Goal: Task Accomplishment & Management: Manage account settings

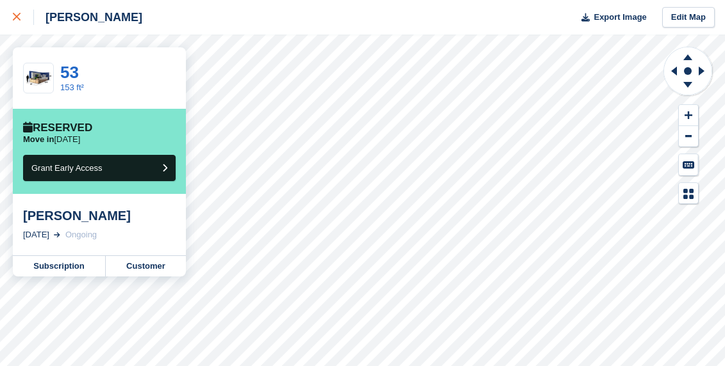
click at [16, 13] on div at bounding box center [23, 17] width 21 height 15
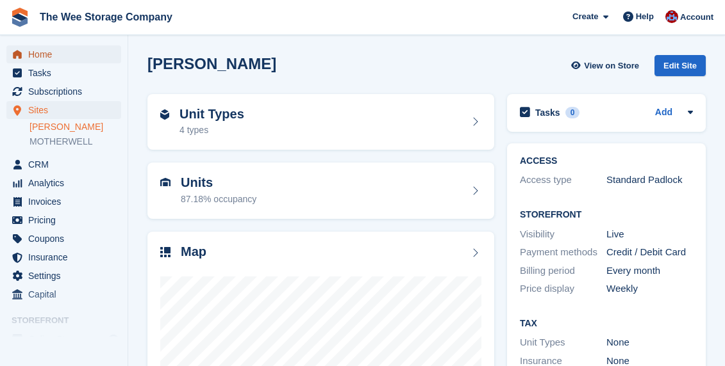
click at [42, 55] on span "Home" at bounding box center [66, 54] width 77 height 18
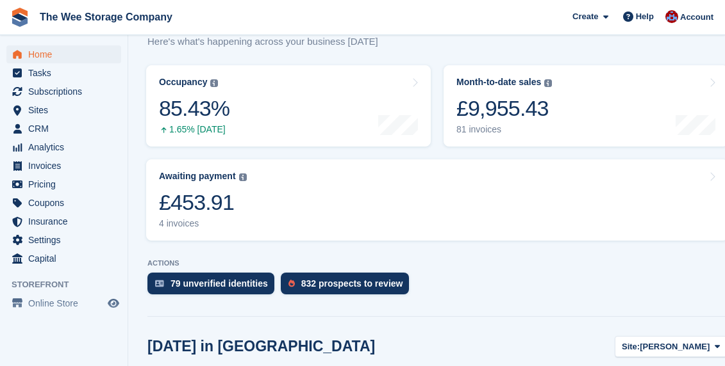
scroll to position [176, 0]
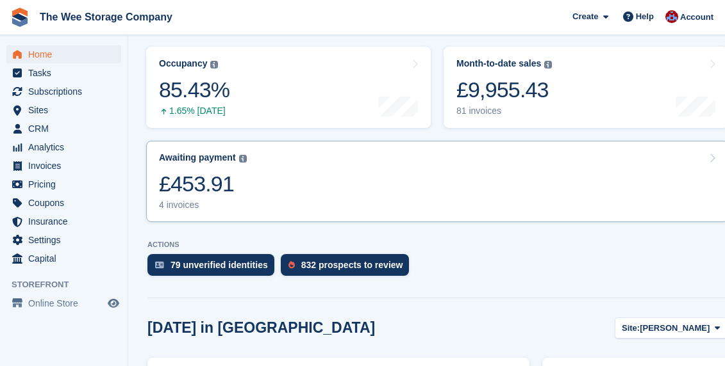
click at [313, 176] on link "Awaiting payment The total outstanding balance on all open invoices. £453.91 4 …" at bounding box center [437, 181] width 582 height 81
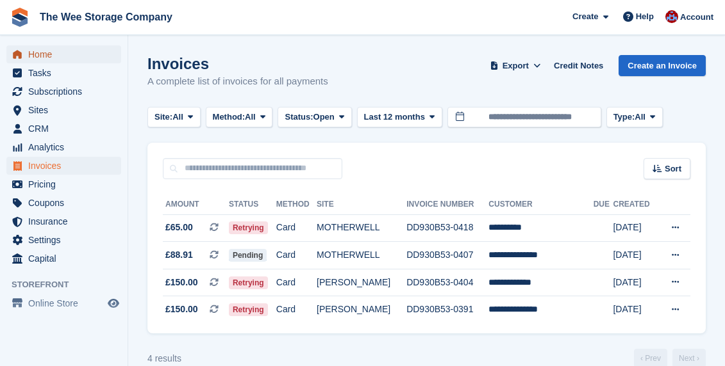
click at [54, 54] on span "Home" at bounding box center [66, 54] width 77 height 18
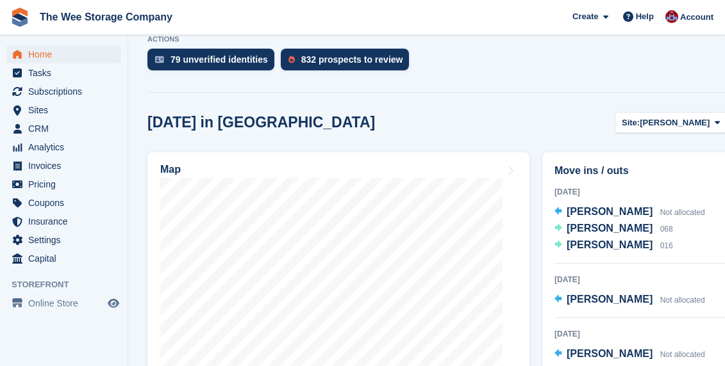
scroll to position [386, 0]
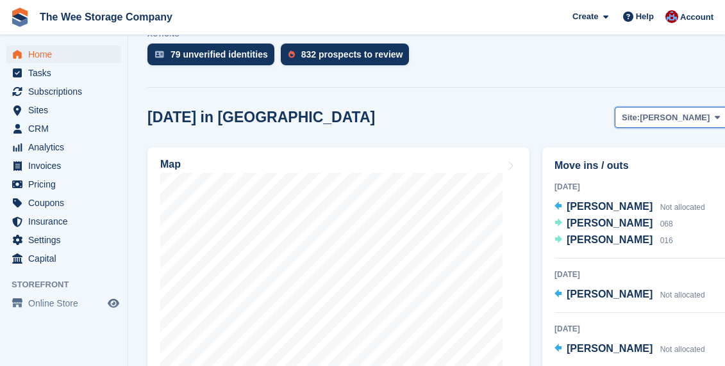
click at [680, 111] on span "[PERSON_NAME]" at bounding box center [674, 117] width 70 height 13
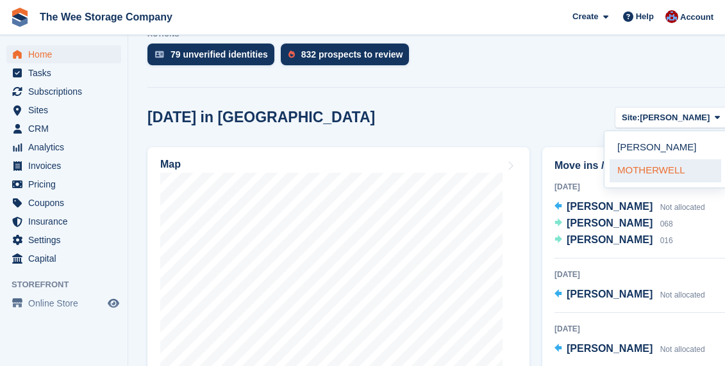
click at [648, 160] on link "MOTHERWELL" at bounding box center [664, 171] width 111 height 23
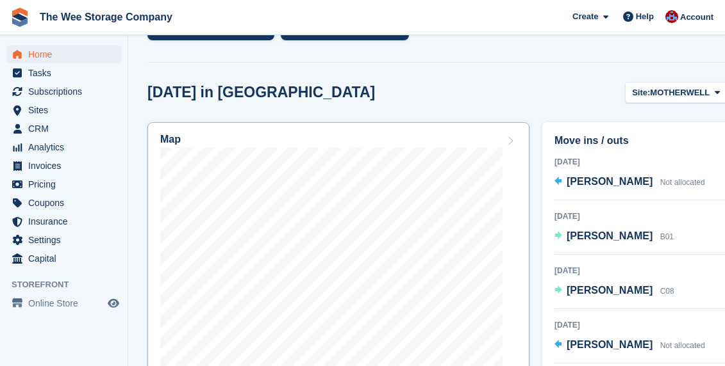
scroll to position [414, 0]
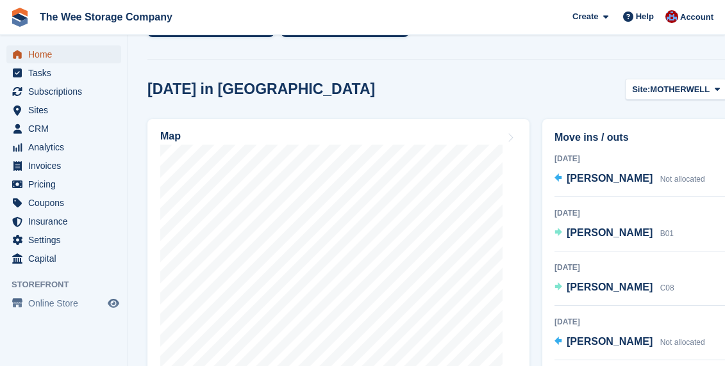
click at [40, 53] on span "Home" at bounding box center [66, 54] width 77 height 18
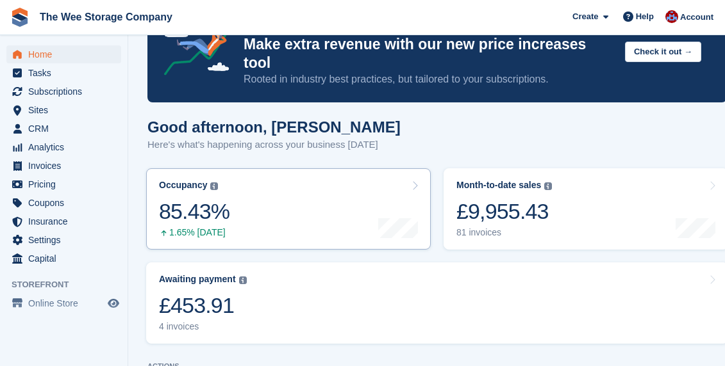
scroll to position [0, 0]
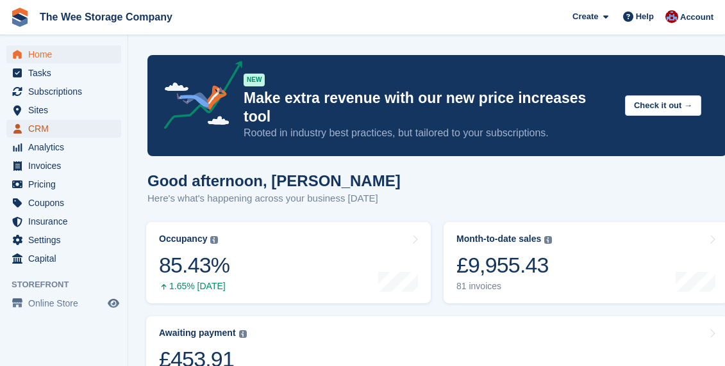
click at [45, 124] on span "CRM" at bounding box center [66, 129] width 77 height 18
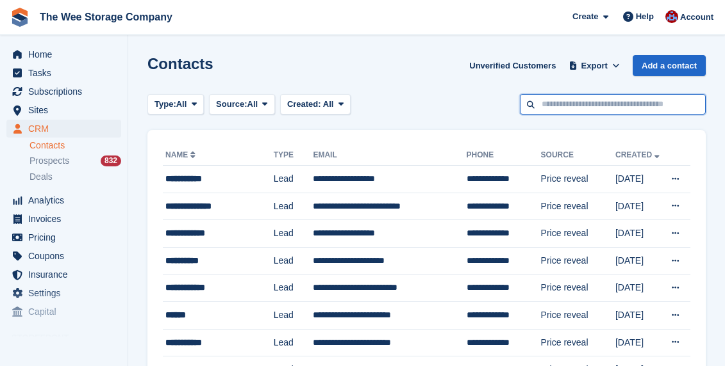
click at [620, 102] on input "text" at bounding box center [613, 104] width 186 height 21
type input "*******"
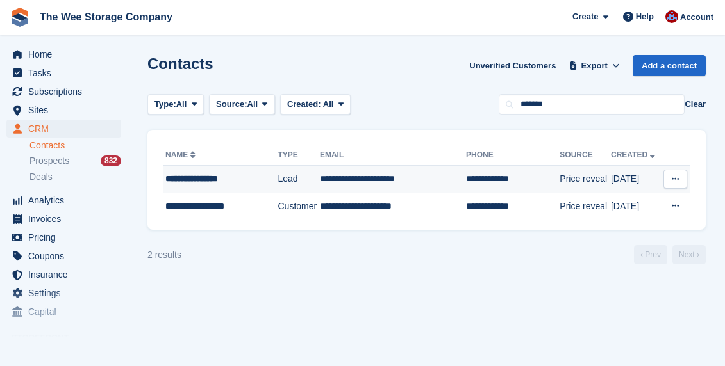
click at [504, 179] on td "**********" at bounding box center [513, 180] width 94 height 28
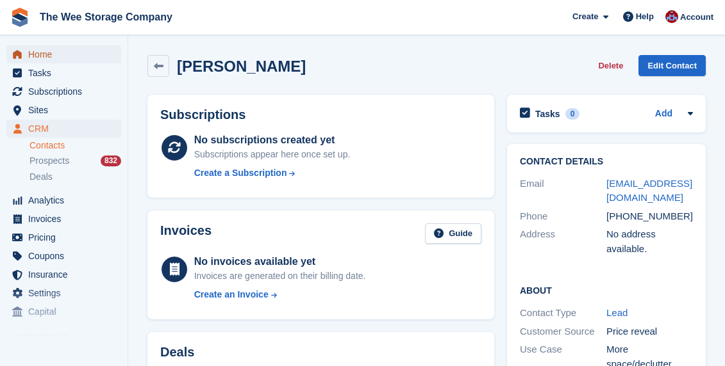
click at [45, 54] on span "Home" at bounding box center [66, 54] width 77 height 18
